Goal: Information Seeking & Learning: Check status

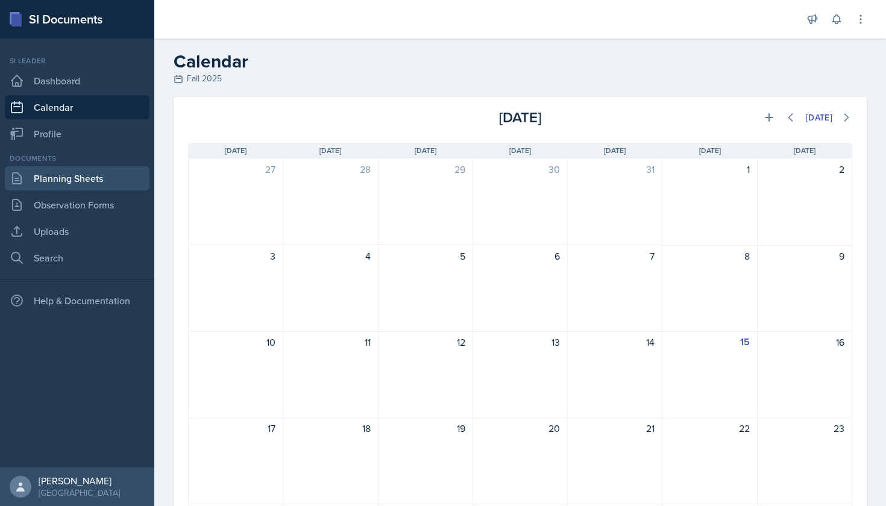
click at [89, 179] on link "Planning Sheets" at bounding box center [77, 178] width 145 height 24
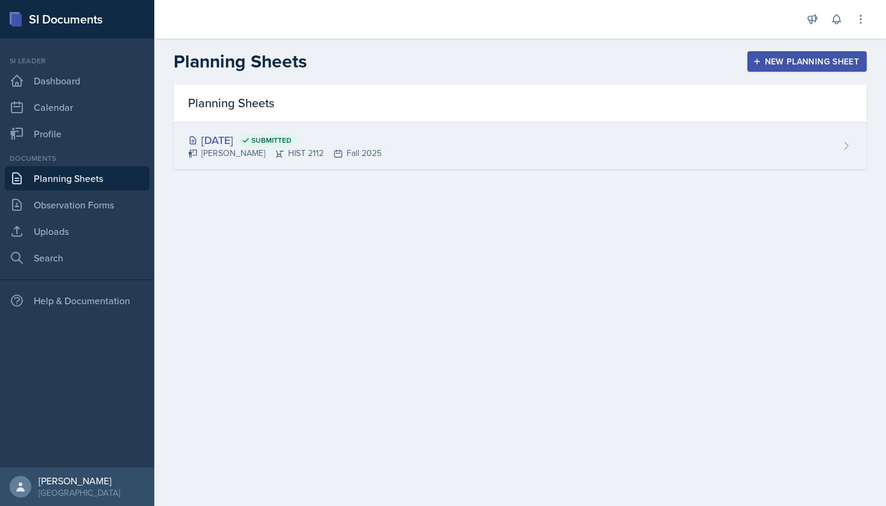
click at [233, 136] on div "[DATE] Submitted" at bounding box center [285, 140] width 194 height 16
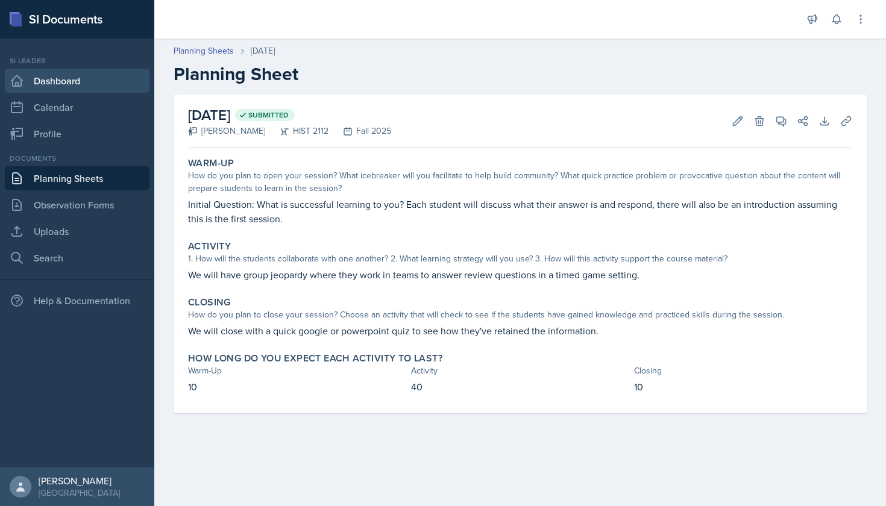
click at [94, 84] on link "Dashboard" at bounding box center [77, 81] width 145 height 24
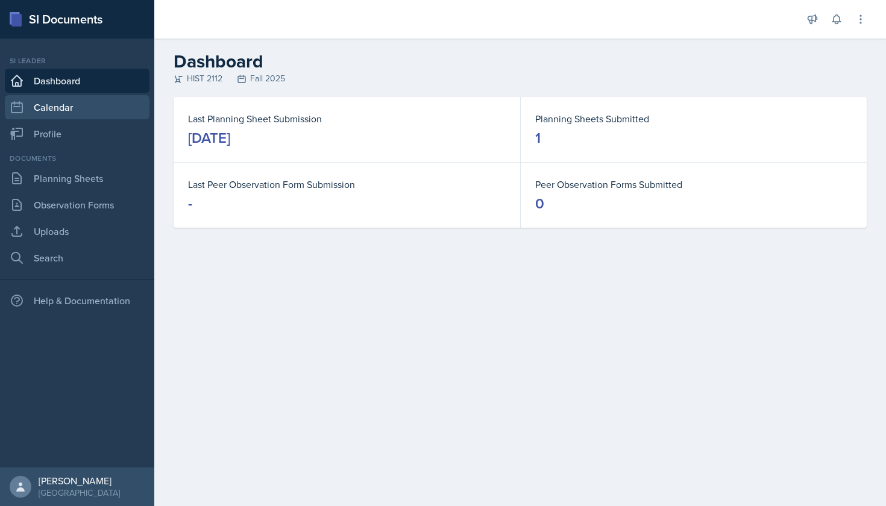
click at [92, 109] on link "Calendar" at bounding box center [77, 107] width 145 height 24
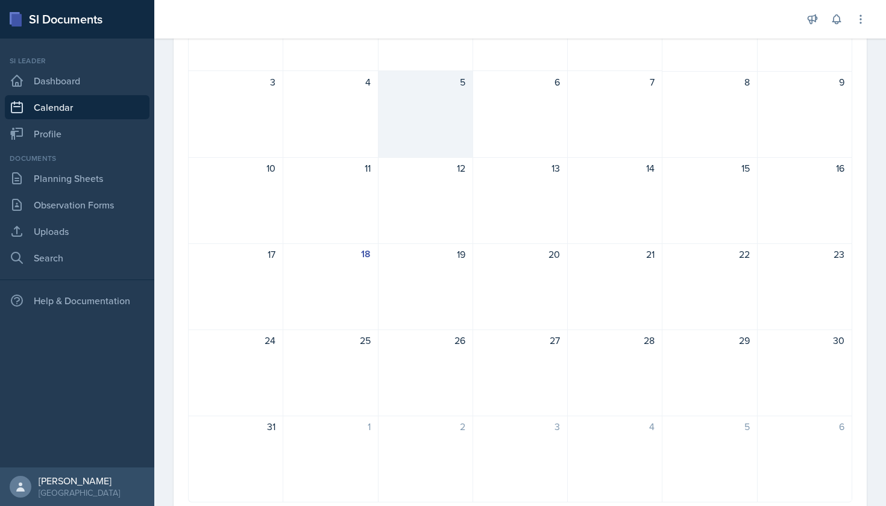
scroll to position [189, 0]
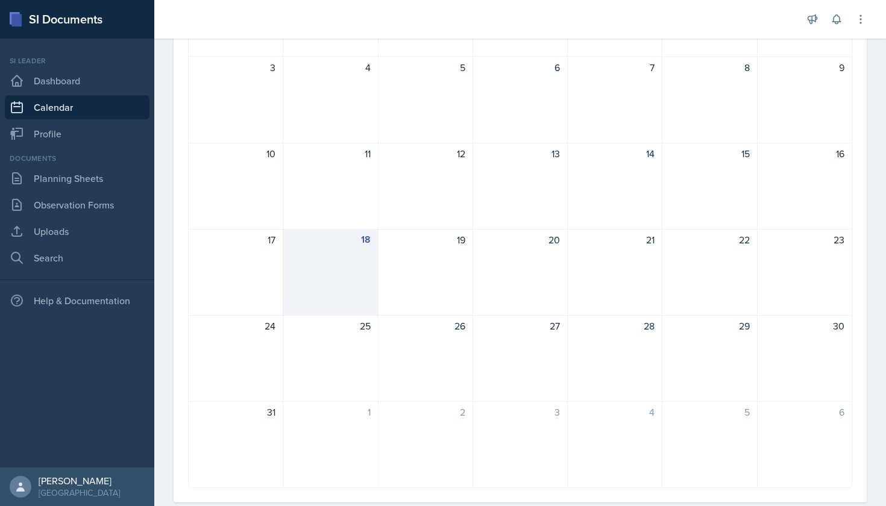
click at [362, 261] on div "18" at bounding box center [330, 272] width 95 height 87
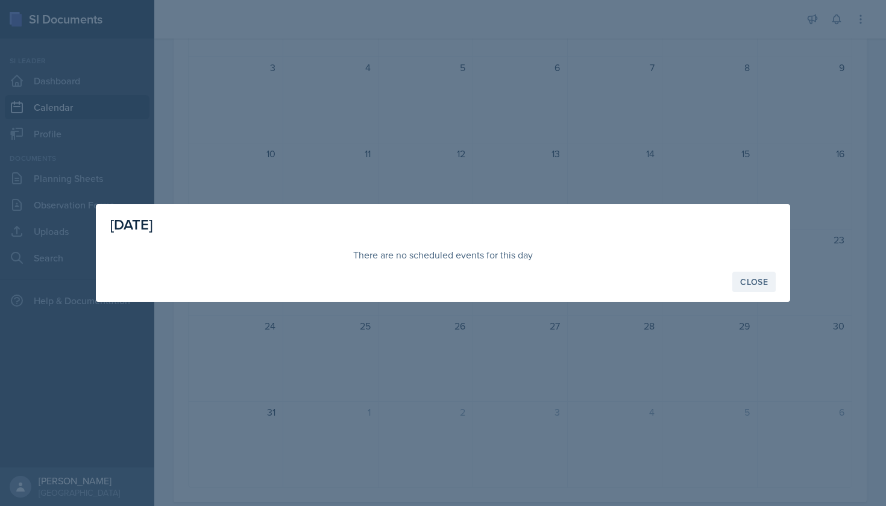
click at [762, 287] on div "Close" at bounding box center [754, 282] width 28 height 10
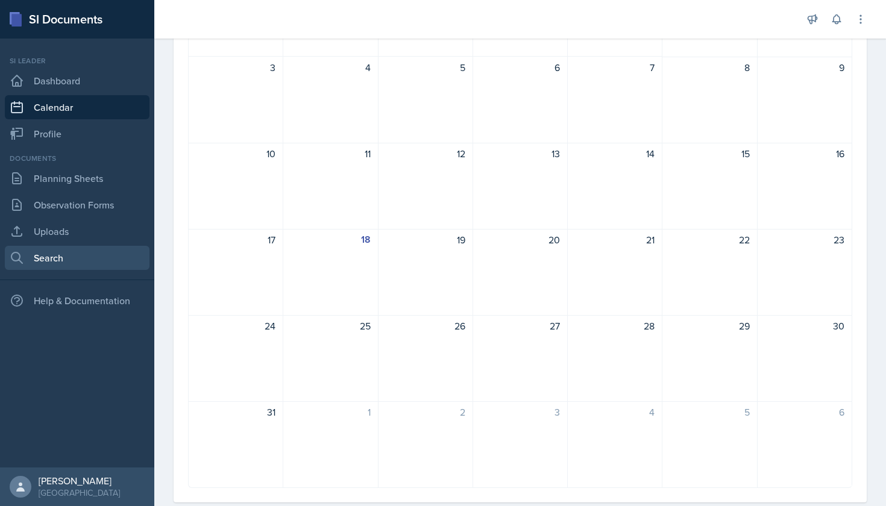
click at [84, 252] on link "Search" at bounding box center [77, 258] width 145 height 24
select select "all"
select select "1"
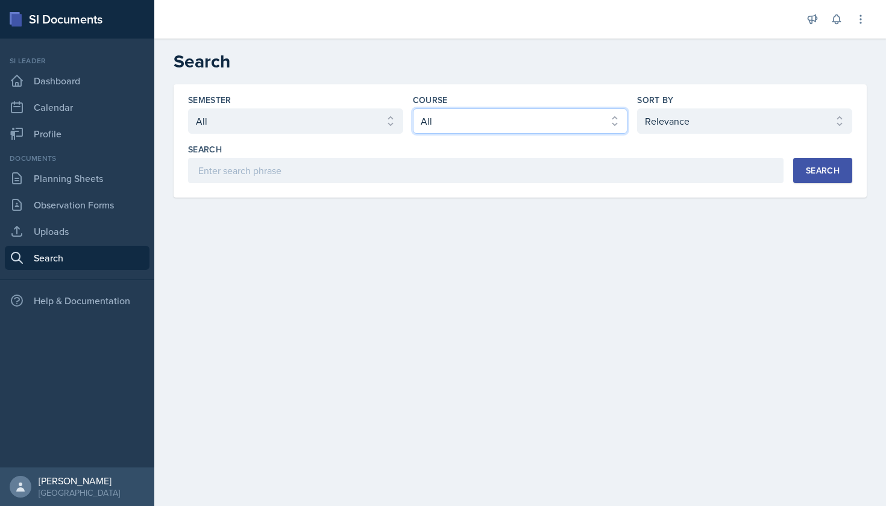
select select "e03f2d5a-f3a5-4e0e-9167-550ff5b2876a"
click at [809, 169] on div "Search" at bounding box center [823, 171] width 34 height 10
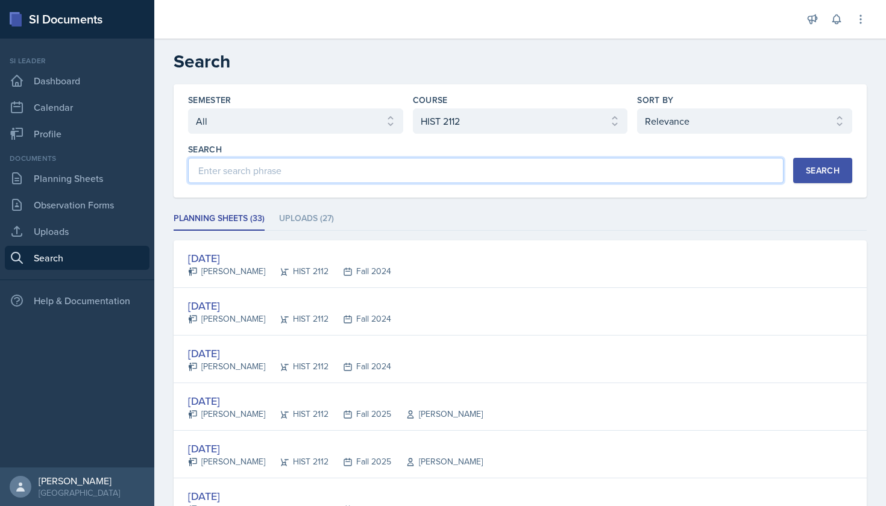
click at [568, 175] on input at bounding box center [486, 170] width 596 height 25
click at [483, 222] on ul "Planning Sheets (33) Uploads (27)" at bounding box center [520, 219] width 693 height 24
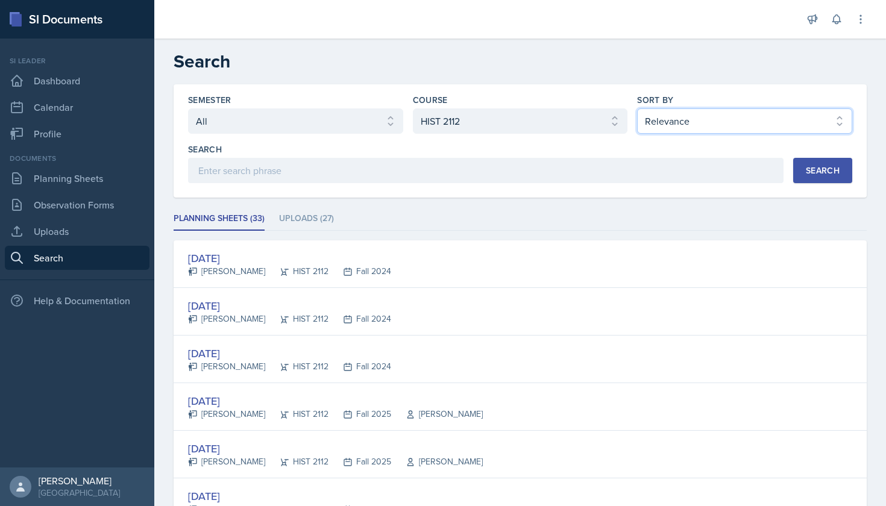
select select "3"
click at [804, 166] on button "Search" at bounding box center [823, 170] width 59 height 25
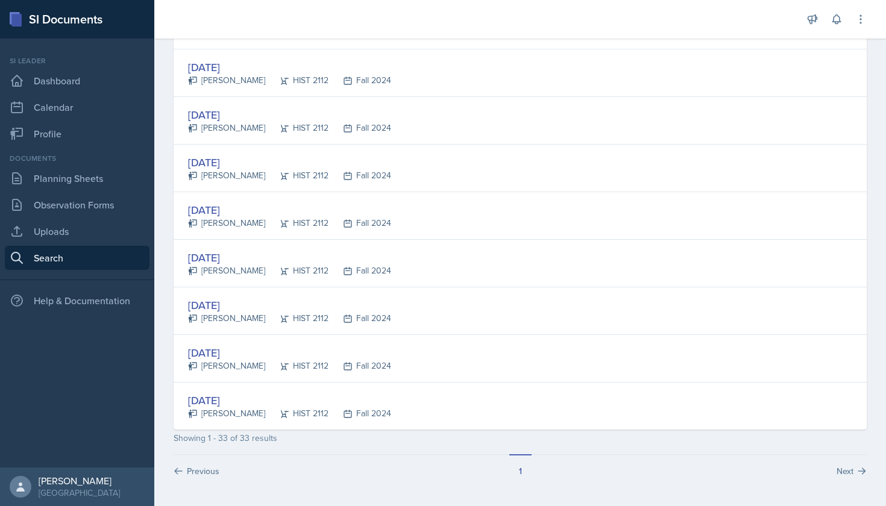
scroll to position [1382, 0]
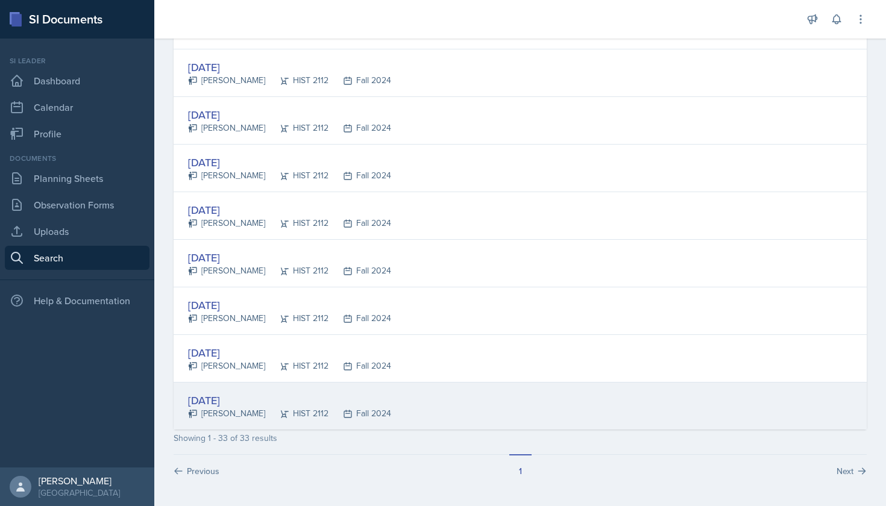
click at [240, 397] on div "[DATE]" at bounding box center [289, 401] width 203 height 16
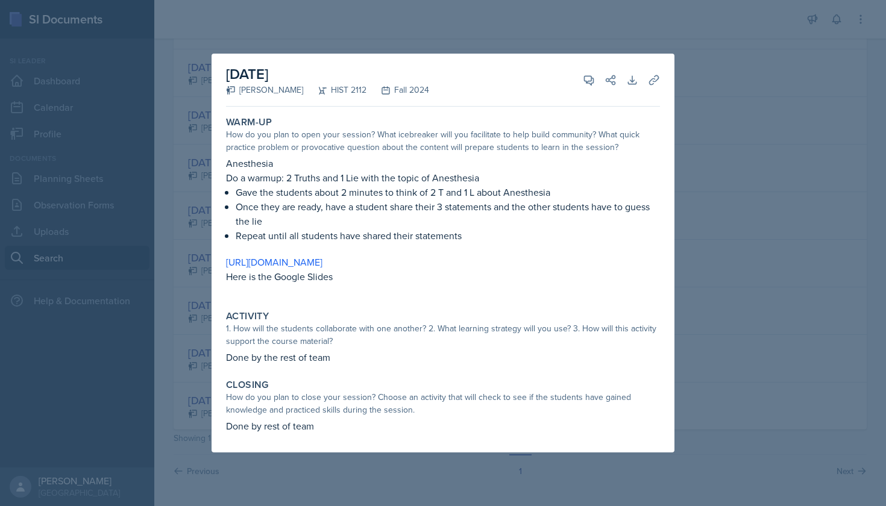
scroll to position [0, 0]
click at [734, 131] on div at bounding box center [443, 253] width 886 height 506
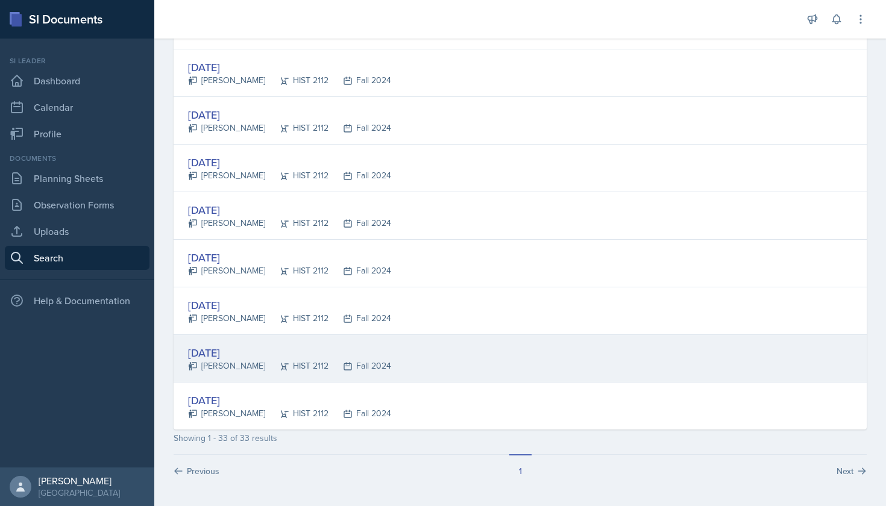
click at [247, 353] on div "[DATE]" at bounding box center [289, 353] width 203 height 16
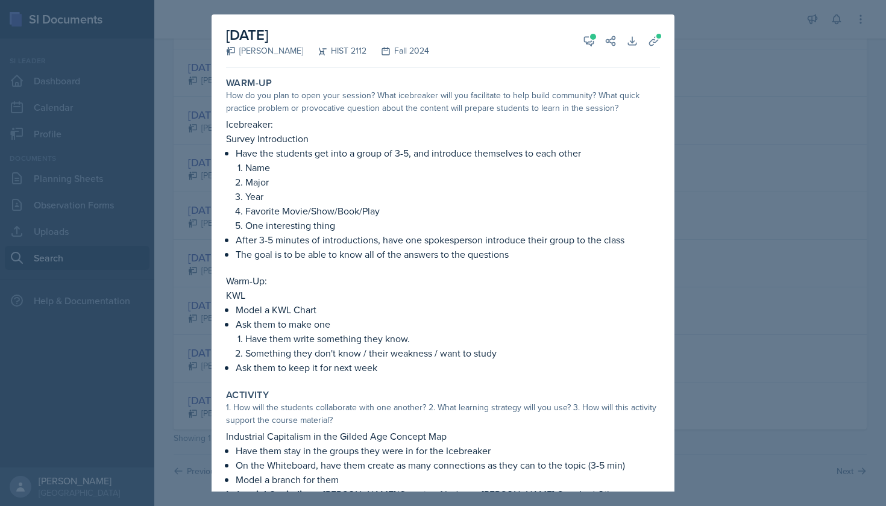
click at [178, 275] on div at bounding box center [443, 253] width 886 height 506
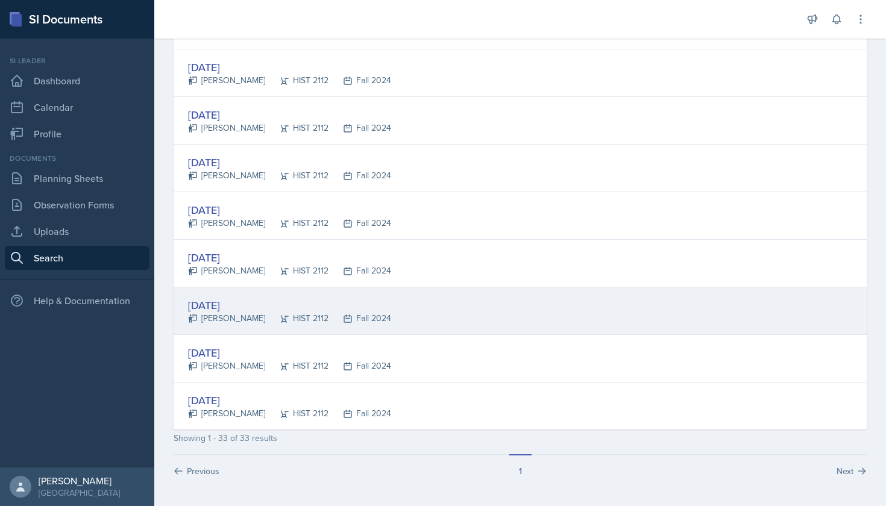
click at [230, 309] on div "[DATE]" at bounding box center [289, 305] width 203 height 16
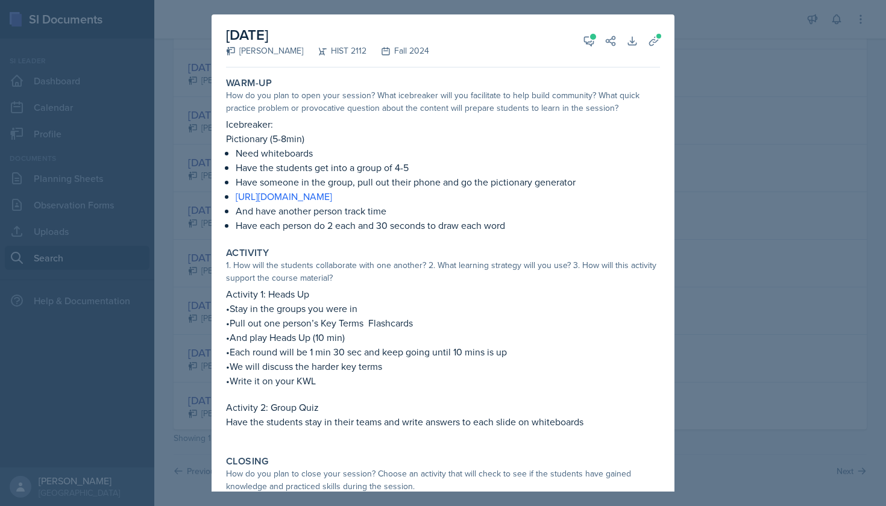
click at [201, 314] on div at bounding box center [443, 253] width 886 height 506
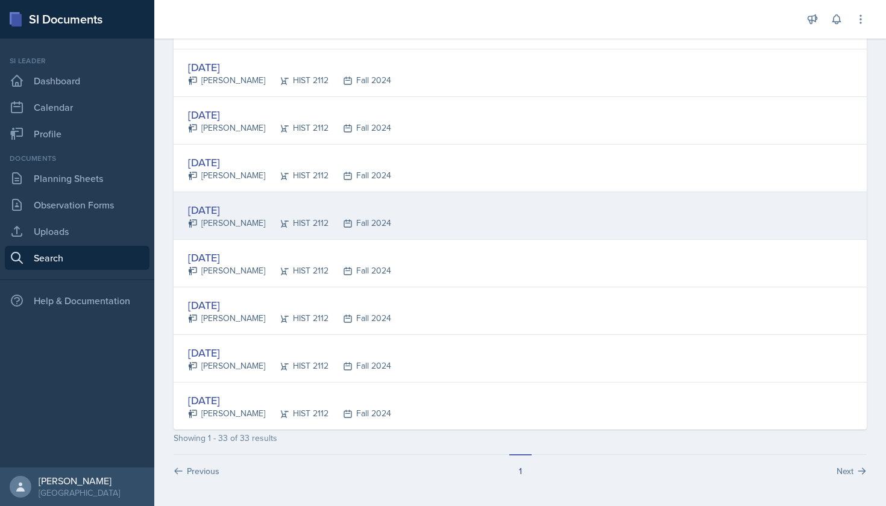
click at [237, 206] on div "[DATE]" at bounding box center [289, 210] width 203 height 16
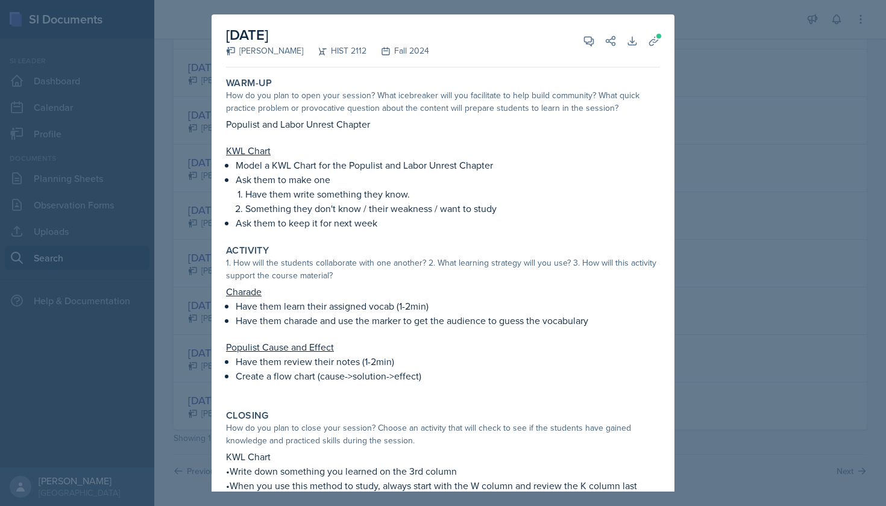
click at [195, 221] on div at bounding box center [443, 253] width 886 height 506
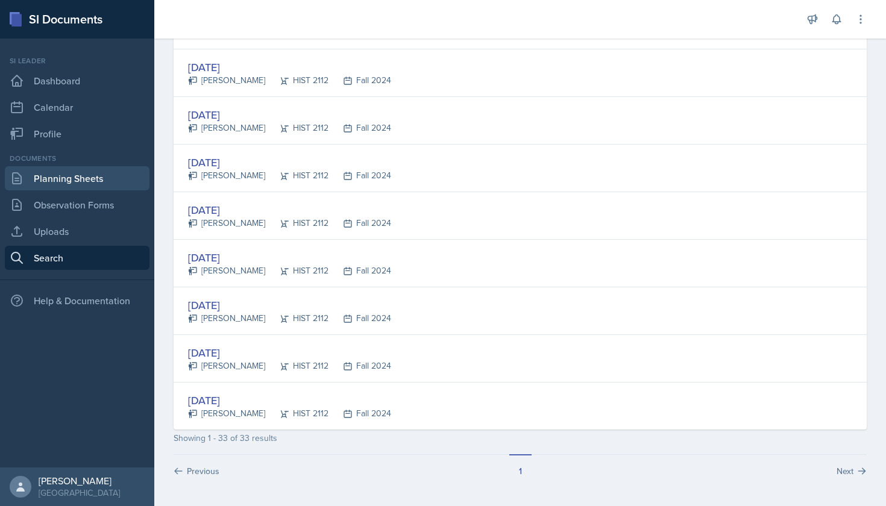
click at [84, 183] on link "Planning Sheets" at bounding box center [77, 178] width 145 height 24
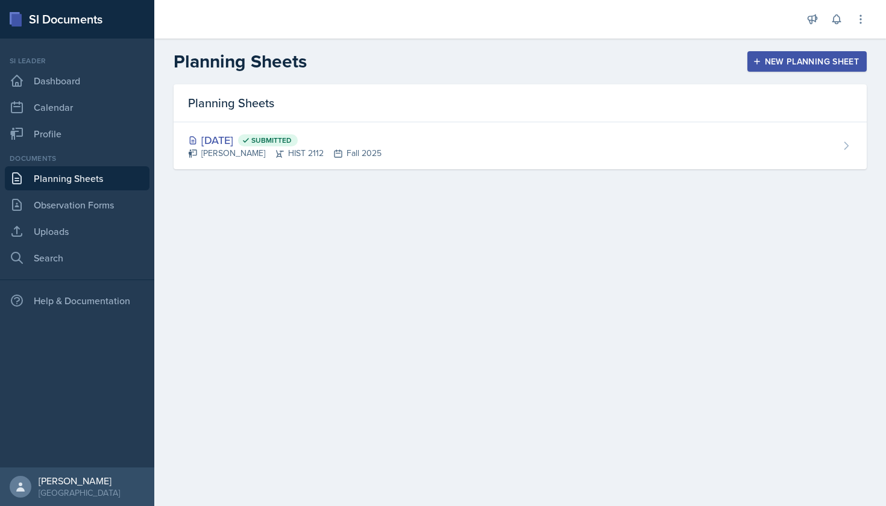
click at [778, 68] on button "New Planning Sheet" at bounding box center [807, 61] width 119 height 21
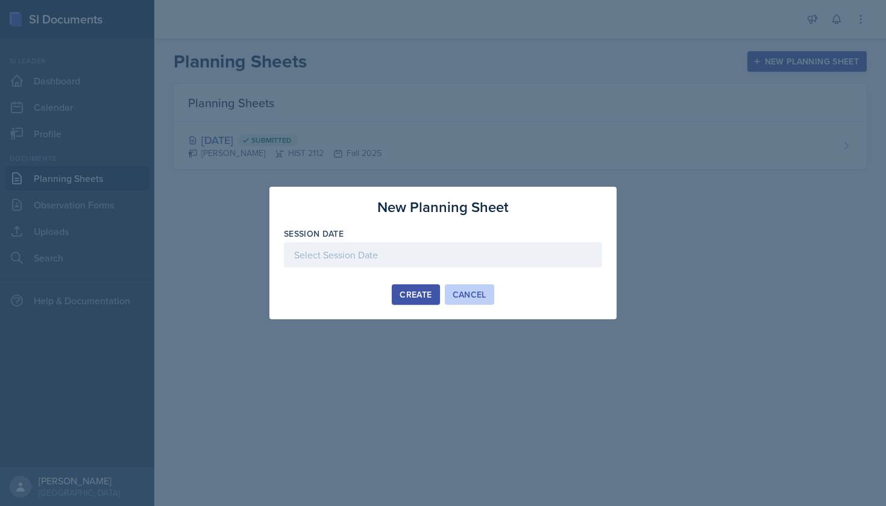
click at [476, 286] on button "Cancel" at bounding box center [469, 295] width 49 height 21
